Goal: Task Accomplishment & Management: Use online tool/utility

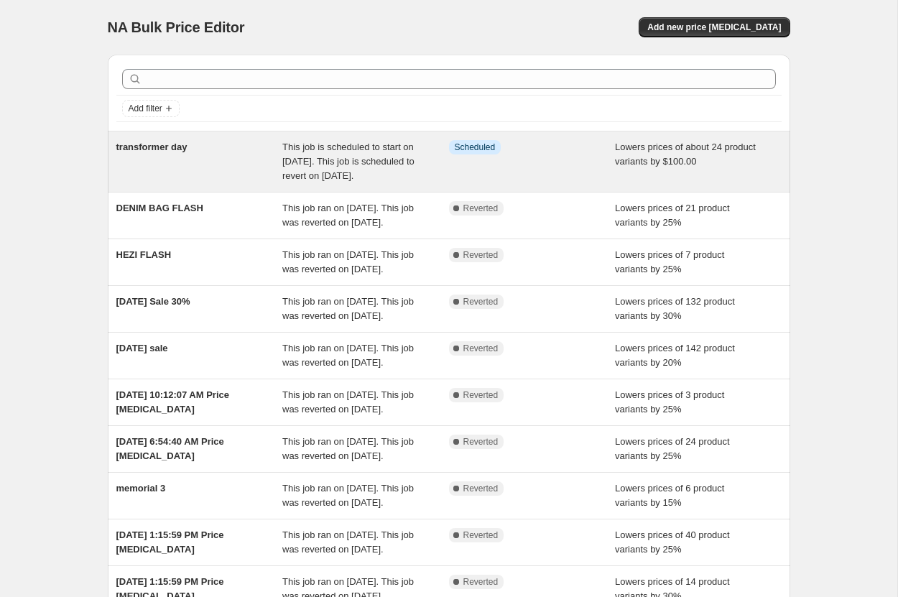
click at [234, 183] on div "transformer day" at bounding box center [199, 161] width 167 height 43
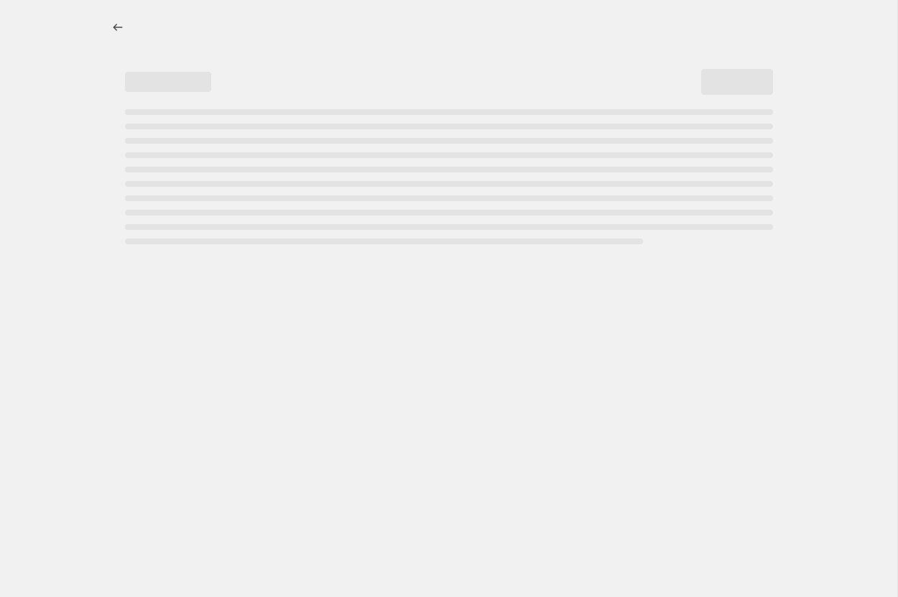
select select "by"
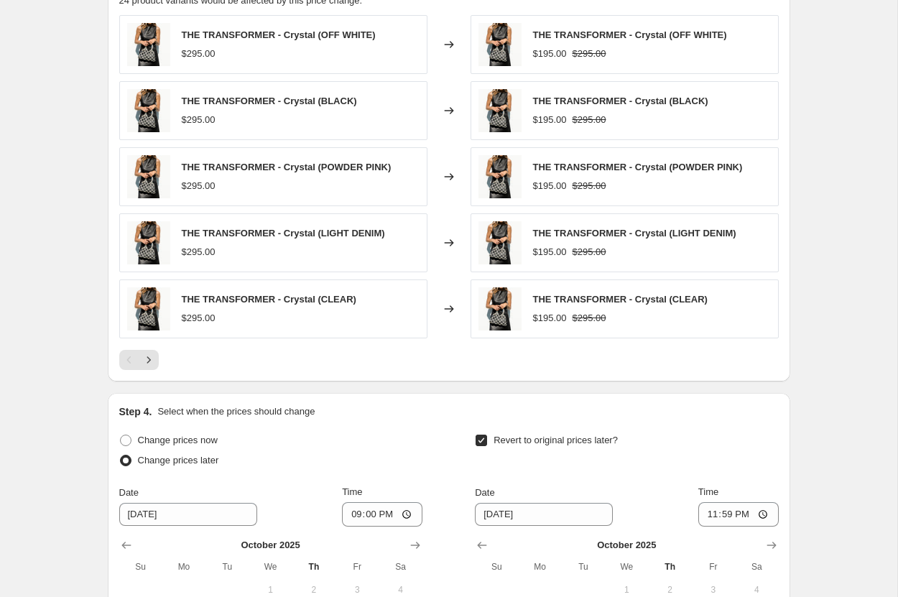
scroll to position [1042, 0]
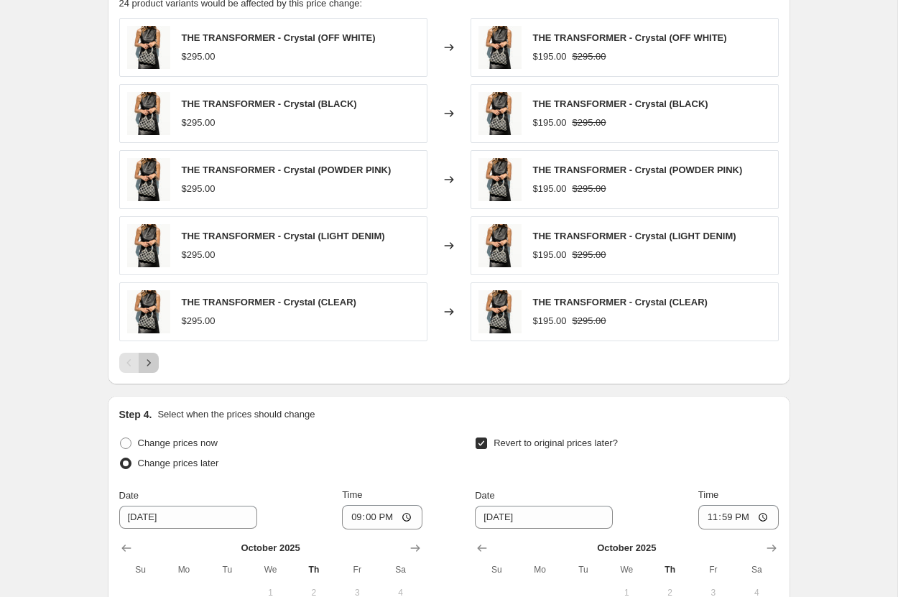
click at [150, 363] on icon "Next" at bounding box center [149, 362] width 4 height 6
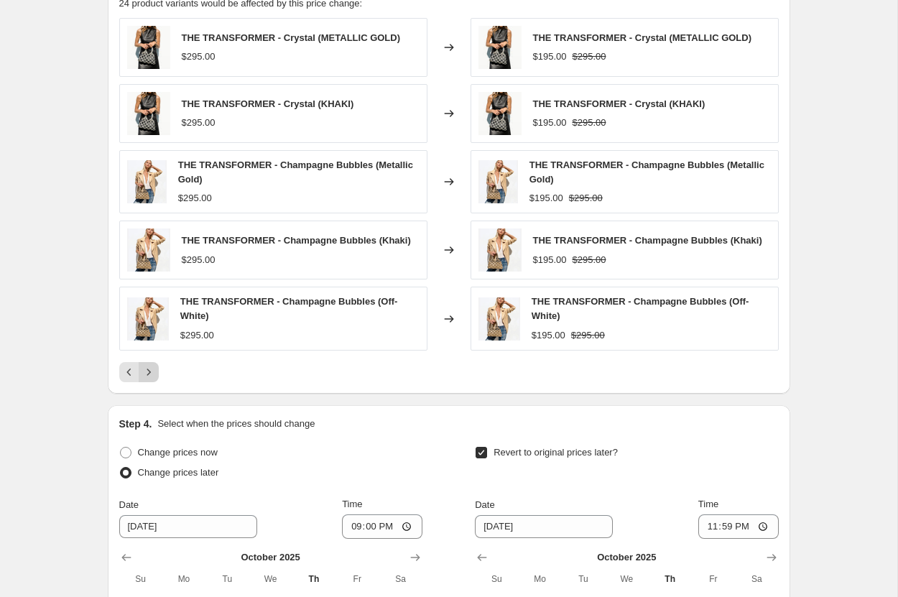
click at [150, 363] on button "Next" at bounding box center [149, 372] width 20 height 20
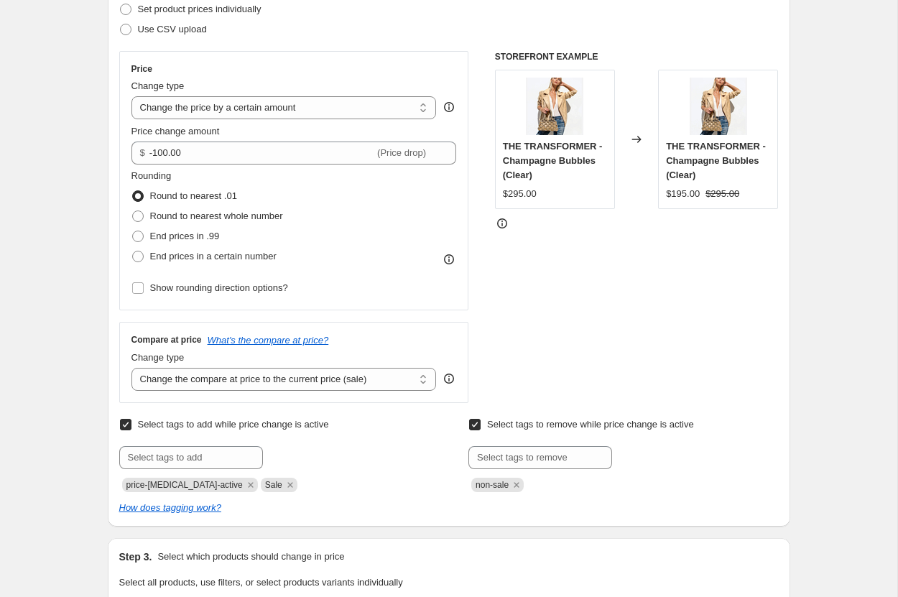
scroll to position [298, 0]
